Goal: Task Accomplishment & Management: Use online tool/utility

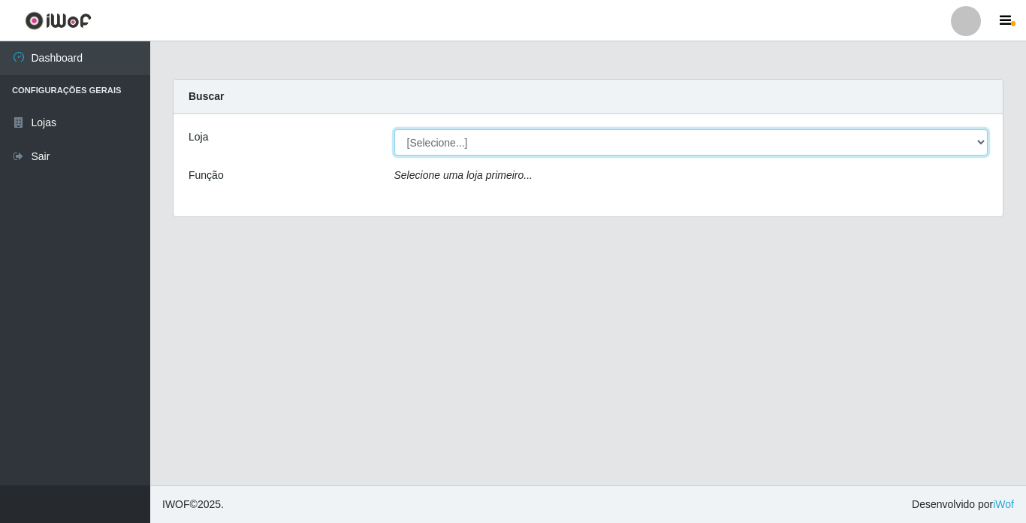
click at [980, 138] on select "[Selecione...] Bemais Supermercados - [GEOGRAPHIC_DATA]" at bounding box center [692, 142] width 594 height 26
select select "250"
click at [395, 129] on select "[Selecione...] Bemais Supermercados - [GEOGRAPHIC_DATA]" at bounding box center [692, 142] width 594 height 26
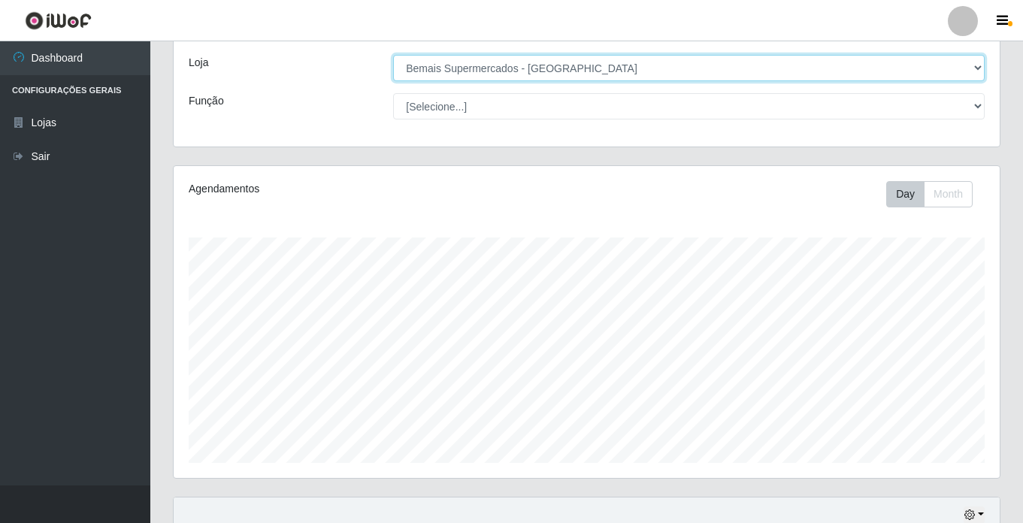
scroll to position [75, 0]
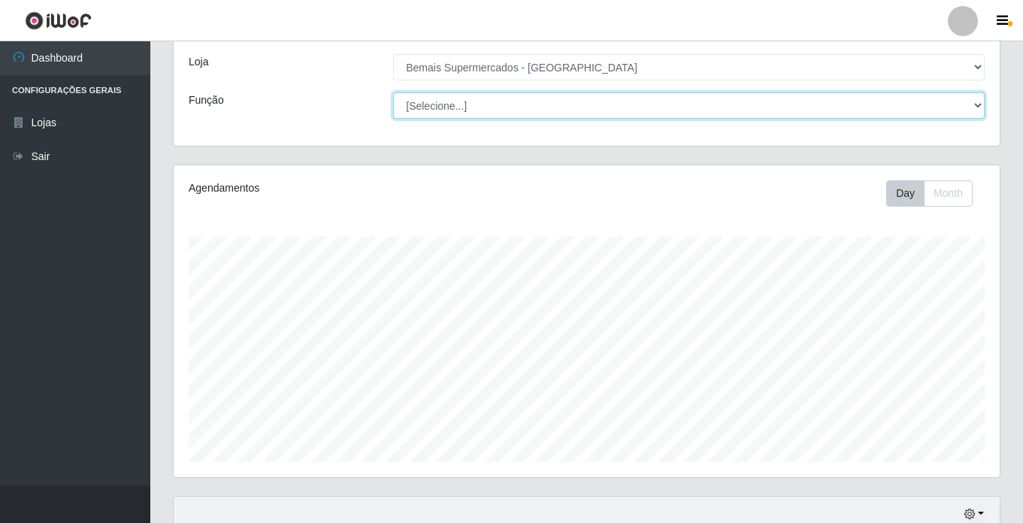
click at [974, 101] on select "[Selecione...] ASG ASG + ASG ++ Auxiliar de Estacionamento Auxiliar de Estacion…" at bounding box center [688, 105] width 591 height 26
select select "73"
click at [393, 92] on select "[Selecione...] ASG ASG + ASG ++ Auxiliar de Estacionamento Auxiliar de Estacion…" at bounding box center [688, 105] width 591 height 26
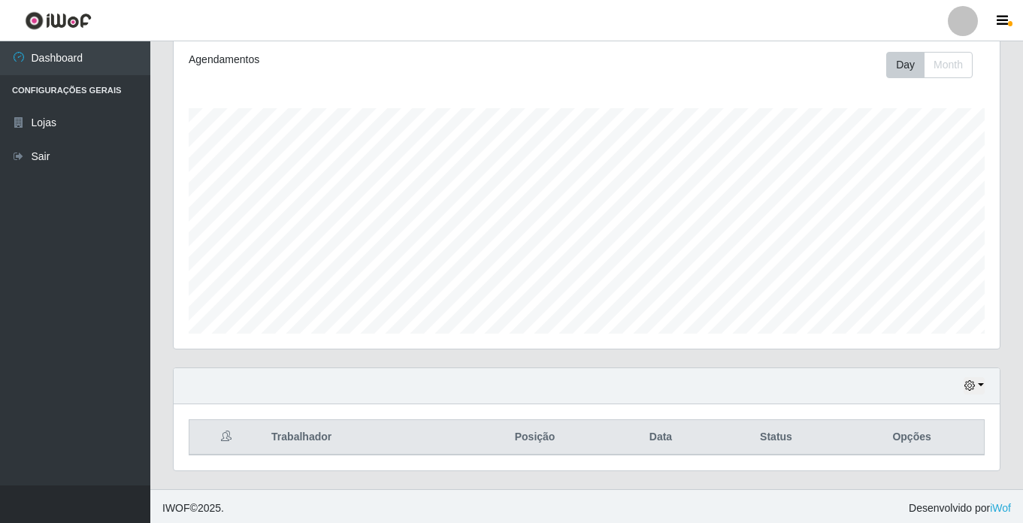
scroll to position [207, 0]
click at [981, 382] on button "button" at bounding box center [973, 381] width 21 height 17
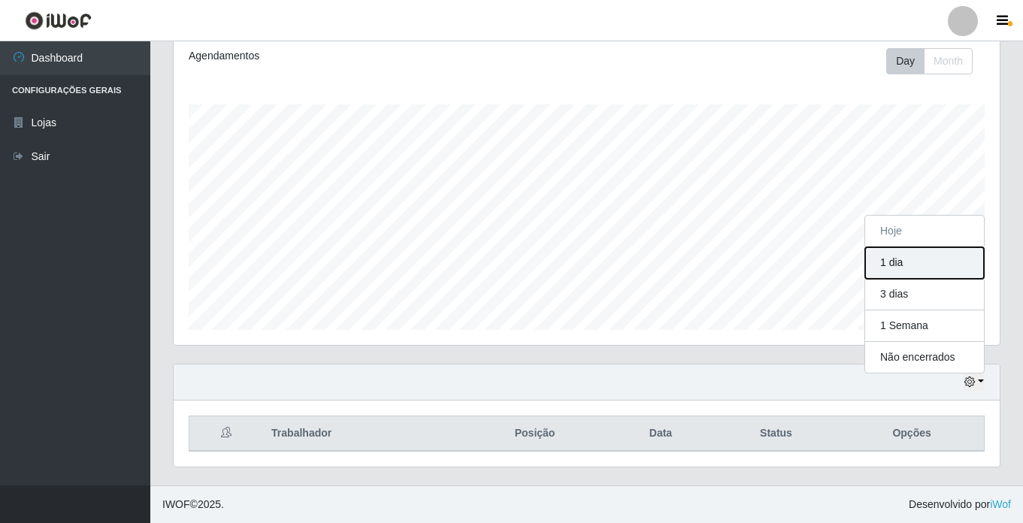
click at [915, 264] on button "1 dia" at bounding box center [924, 263] width 119 height 32
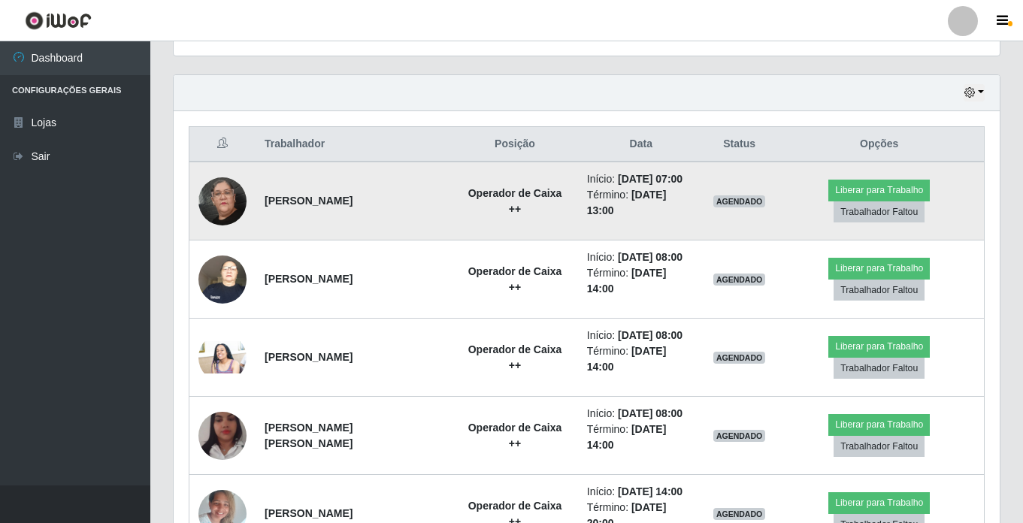
scroll to position [508, 0]
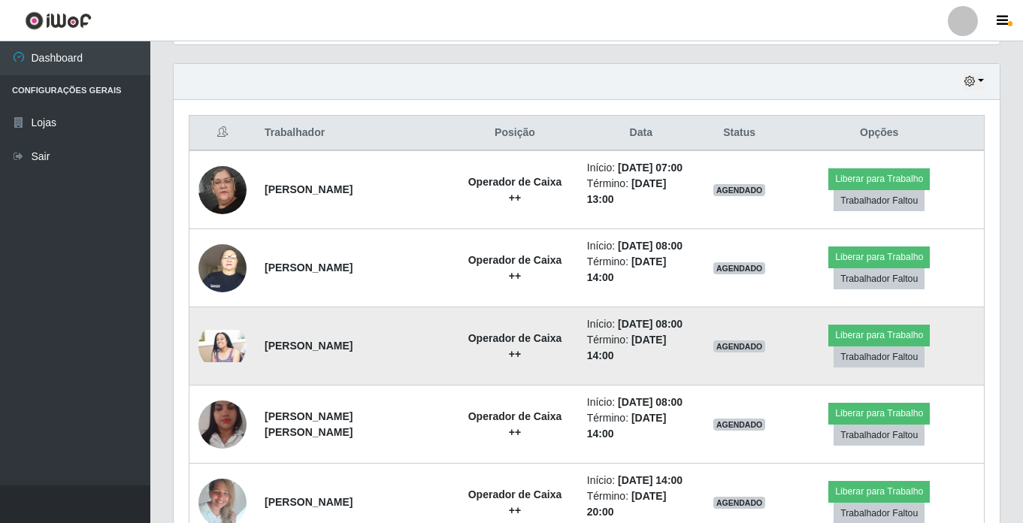
click at [213, 352] on img at bounding box center [222, 346] width 48 height 32
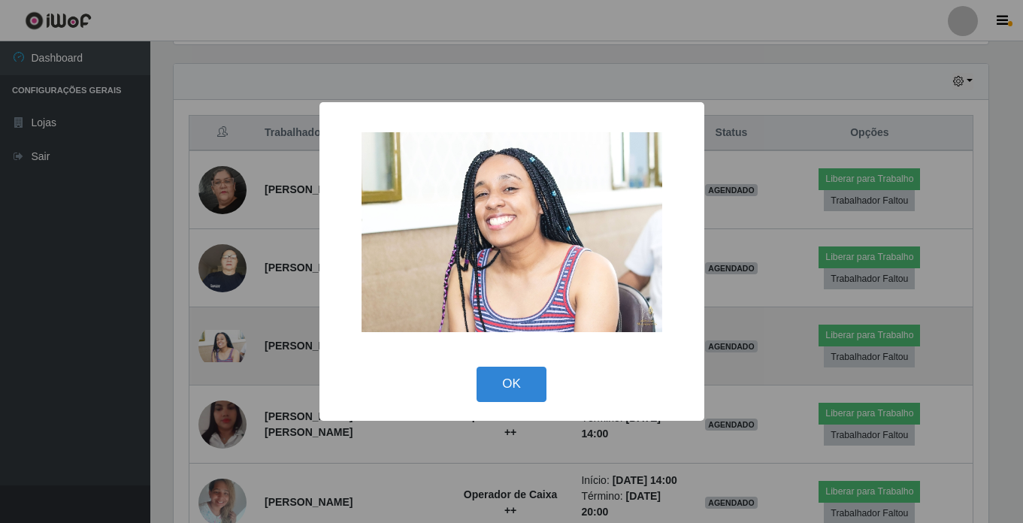
scroll to position [312, 818]
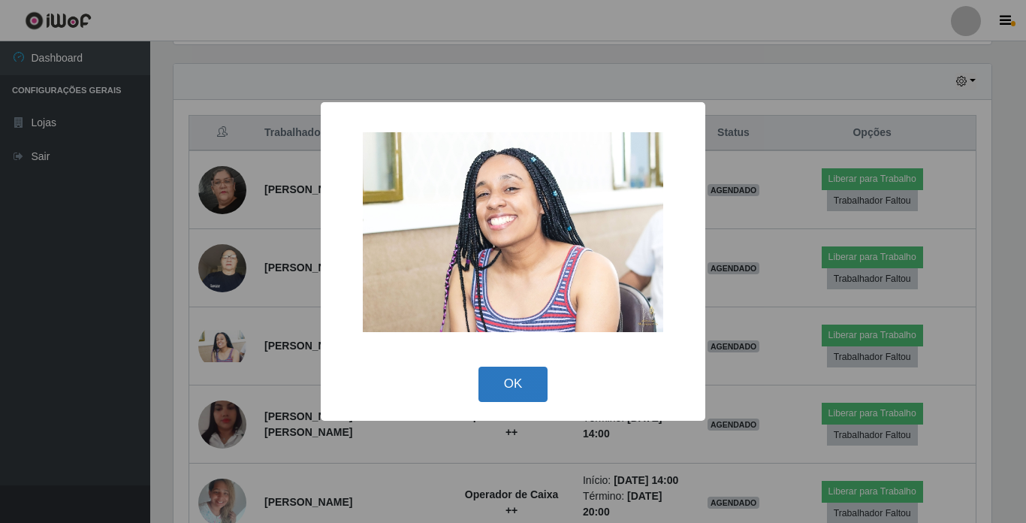
click at [512, 388] on button "OK" at bounding box center [514, 384] width 70 height 35
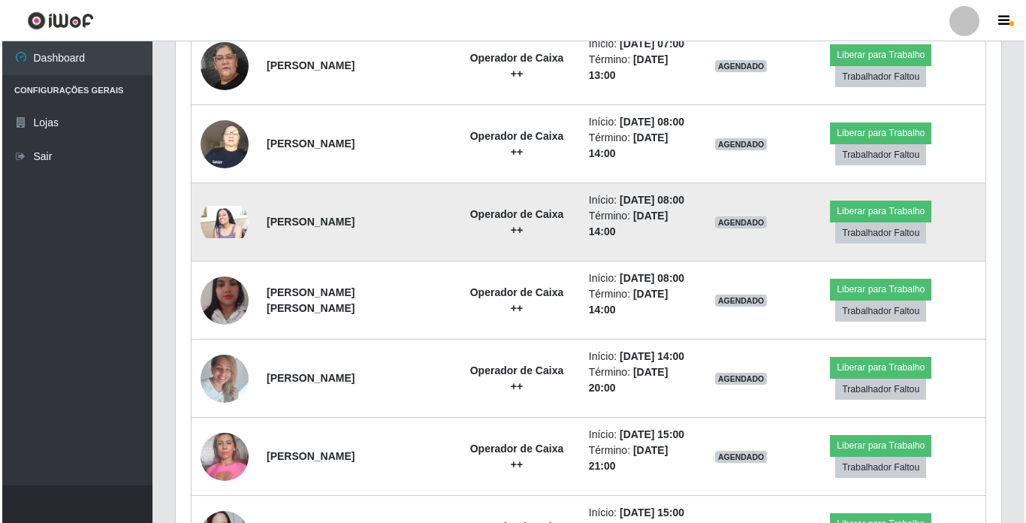
scroll to position [658, 0]
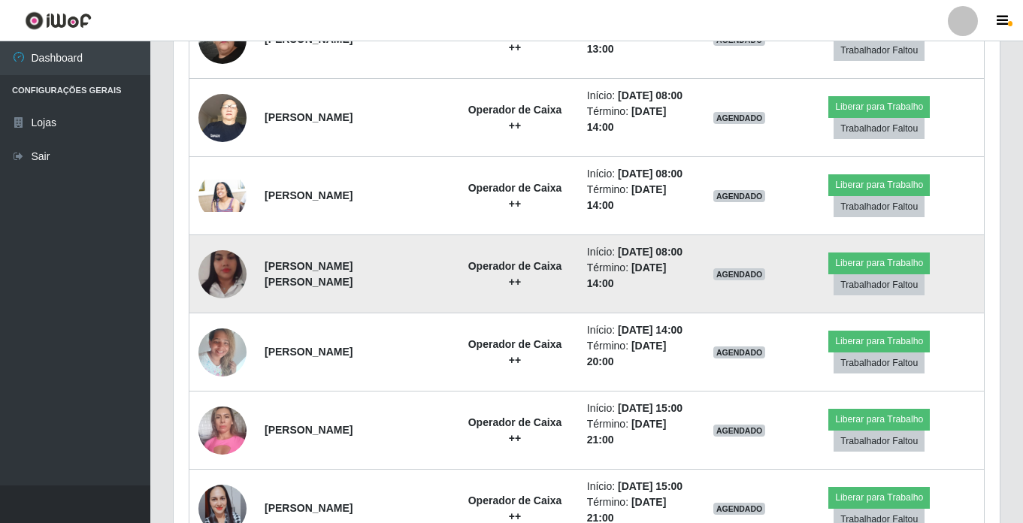
click at [211, 275] on img at bounding box center [222, 274] width 48 height 86
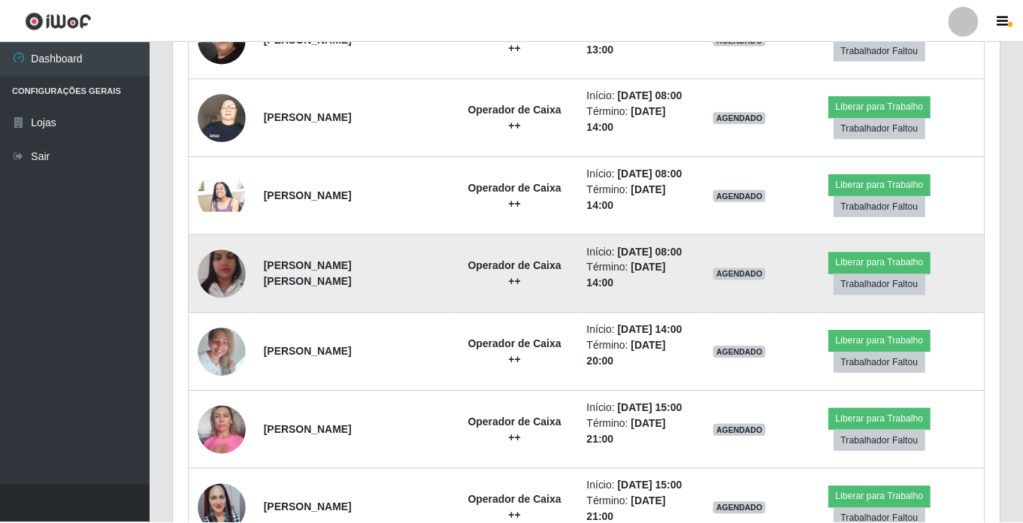
scroll to position [312, 818]
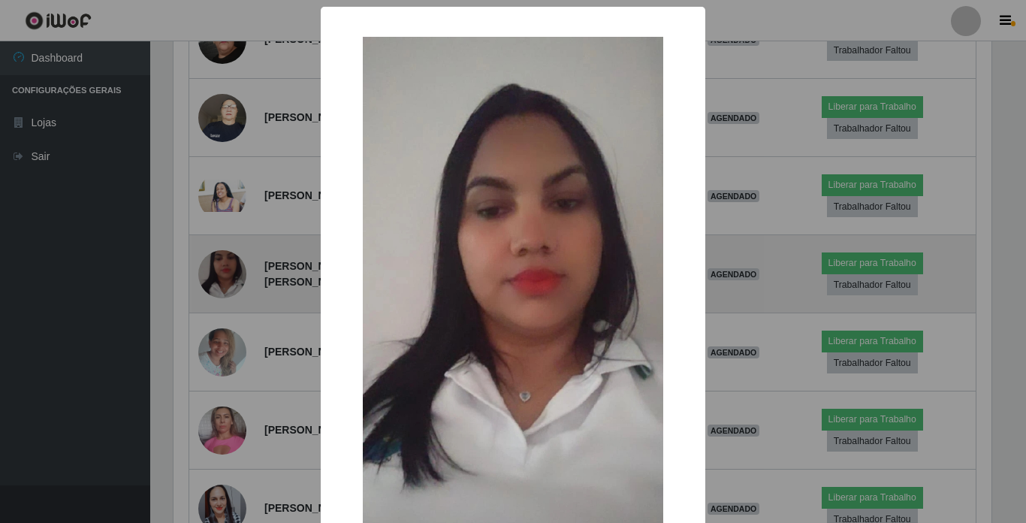
click at [211, 275] on div "× OK Cancel" at bounding box center [513, 261] width 1026 height 523
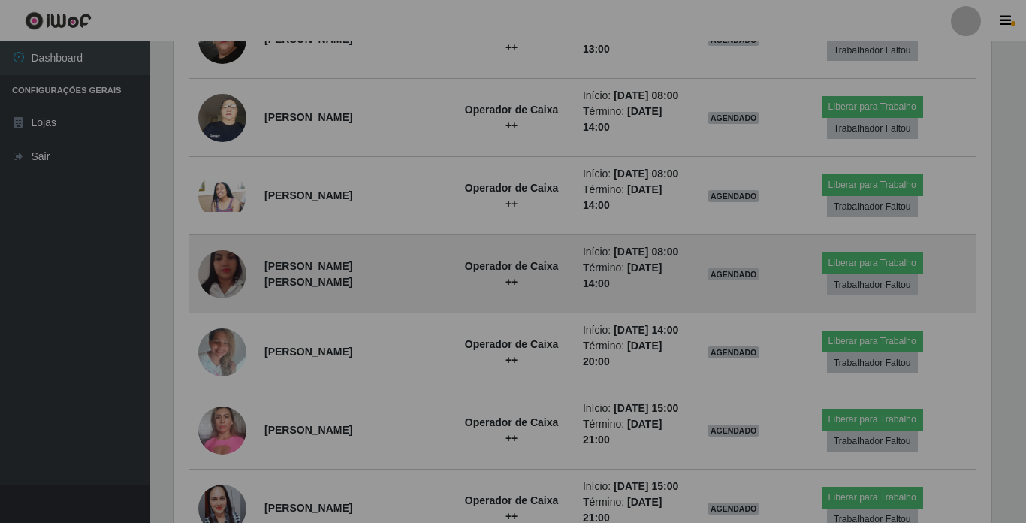
scroll to position [312, 826]
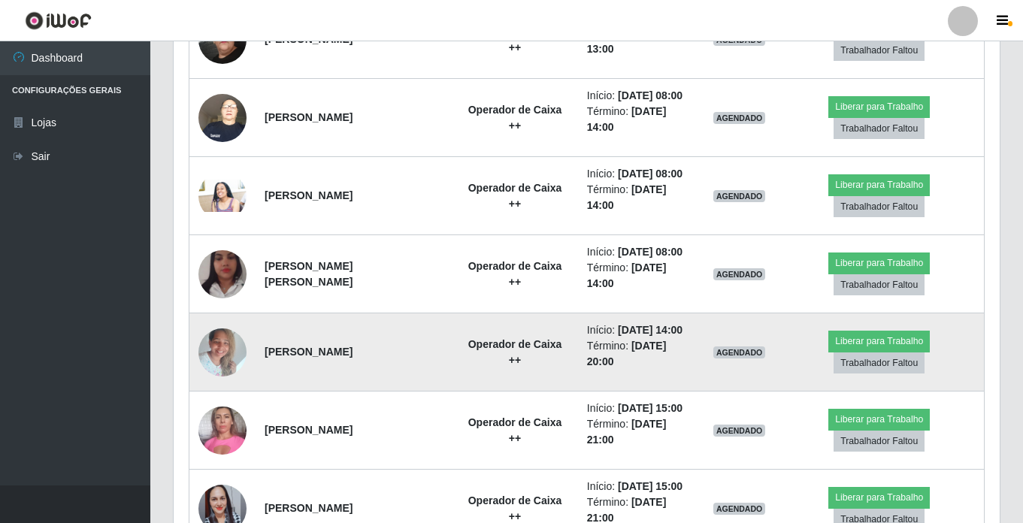
click at [227, 358] on img at bounding box center [222, 352] width 48 height 64
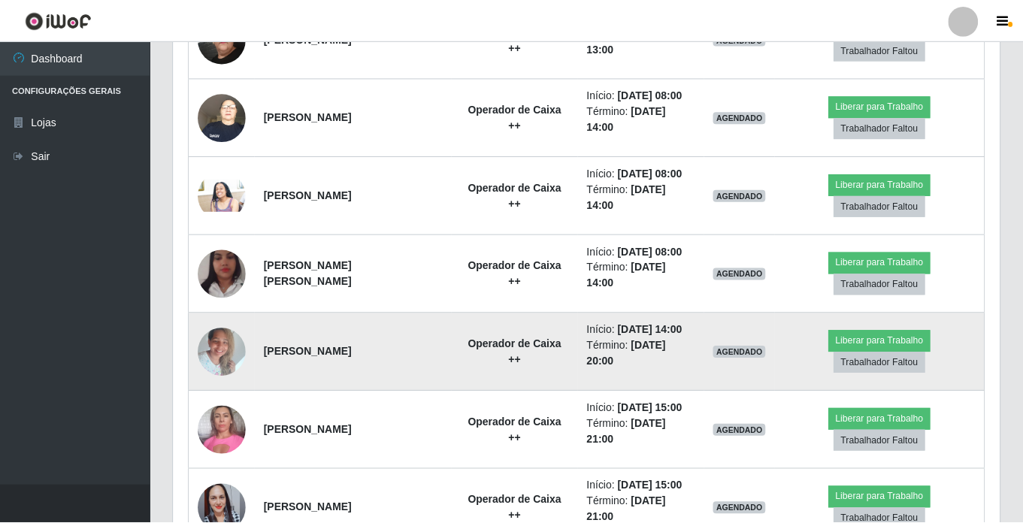
scroll to position [312, 818]
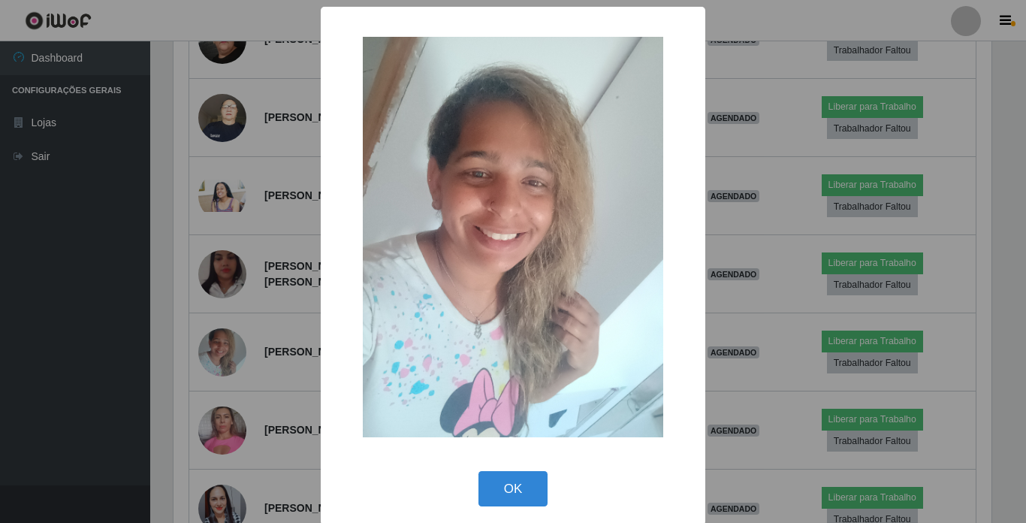
drag, startPoint x: 510, startPoint y: 492, endPoint x: 520, endPoint y: 485, distance: 11.9
click at [512, 491] on button "OK" at bounding box center [514, 488] width 70 height 35
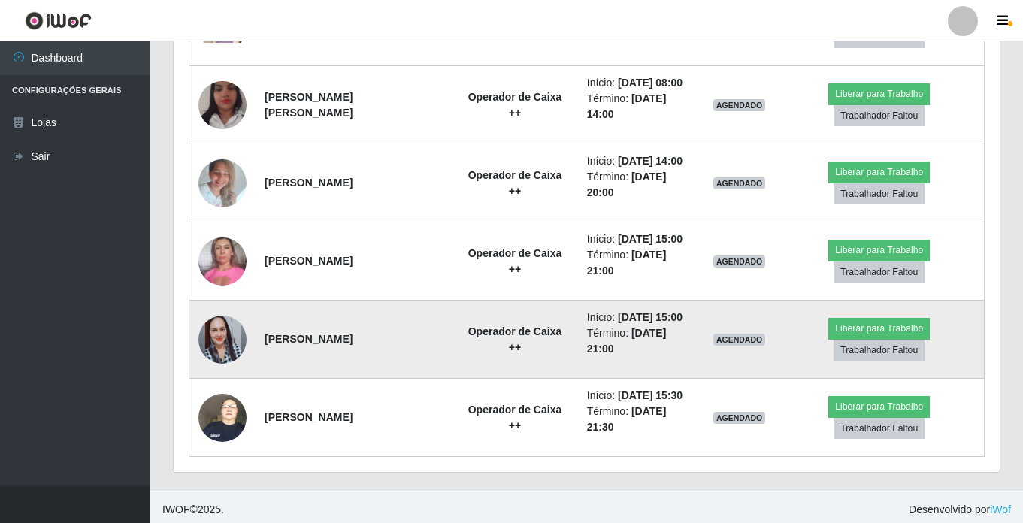
scroll to position [833, 0]
